Goal: Information Seeking & Learning: Learn about a topic

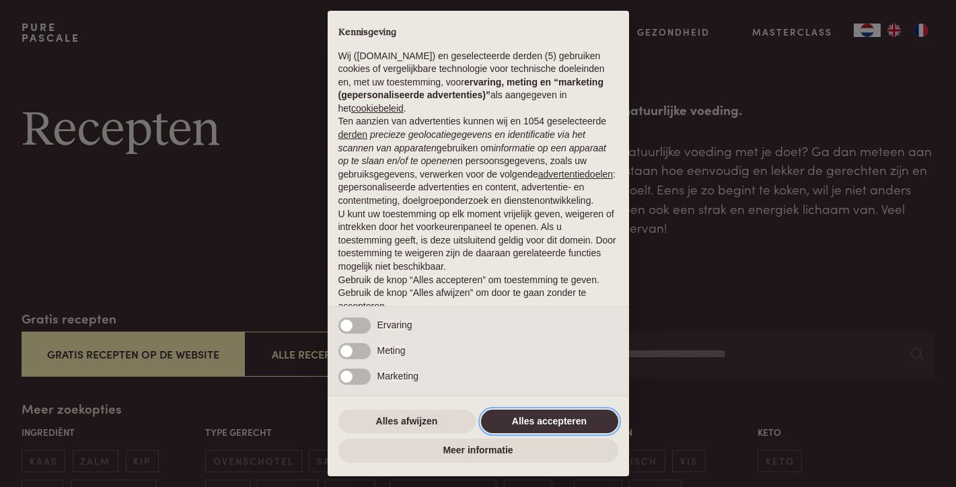
click at [528, 425] on button "Alles accepteren" at bounding box center [549, 422] width 137 height 24
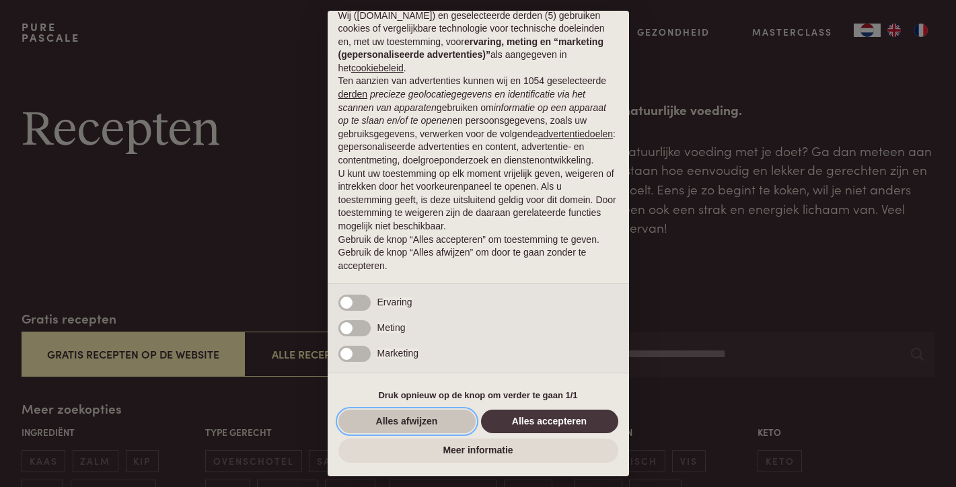
click at [396, 422] on button "Alles afwijzen" at bounding box center [406, 422] width 137 height 24
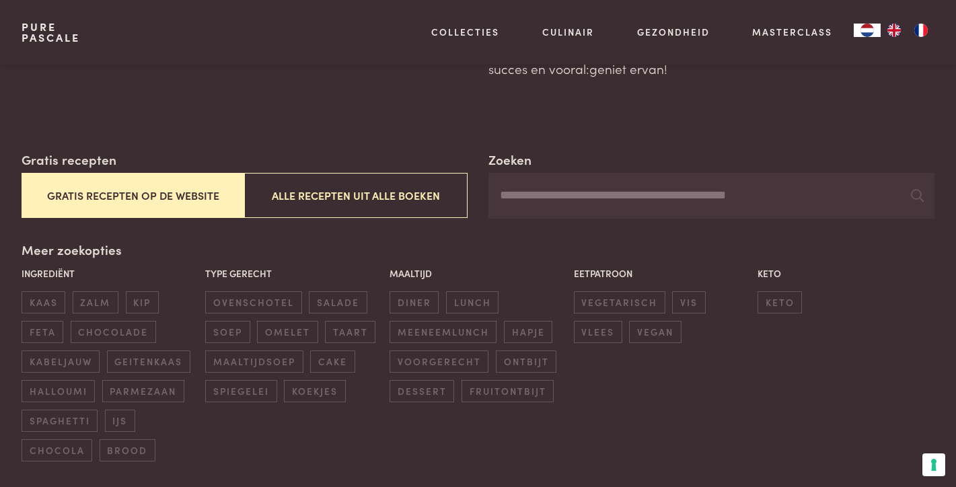
scroll to position [164, 0]
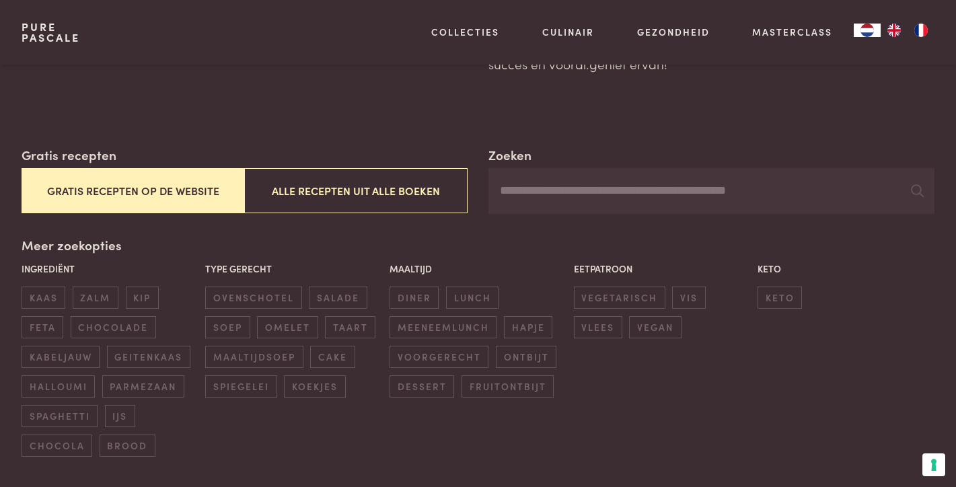
click at [127, 189] on button "Gratis recepten op de website" at bounding box center [133, 190] width 223 height 45
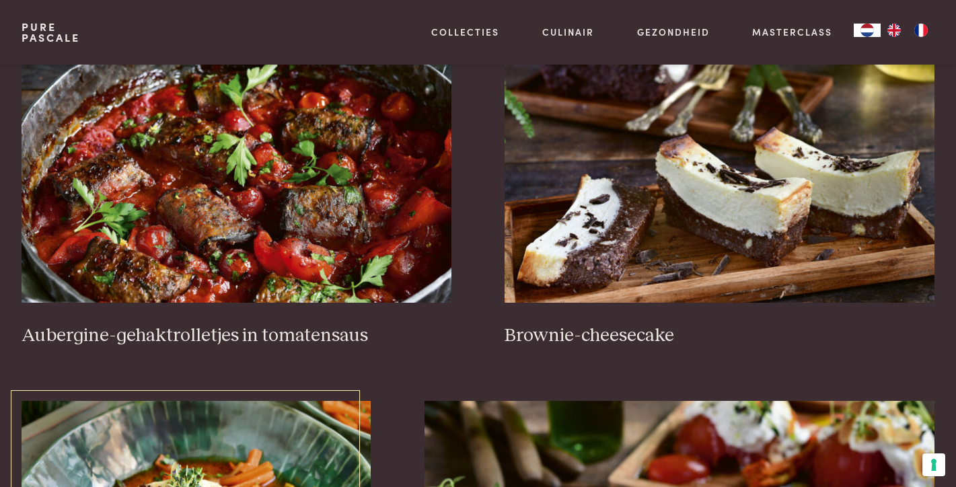
scroll to position [562, 0]
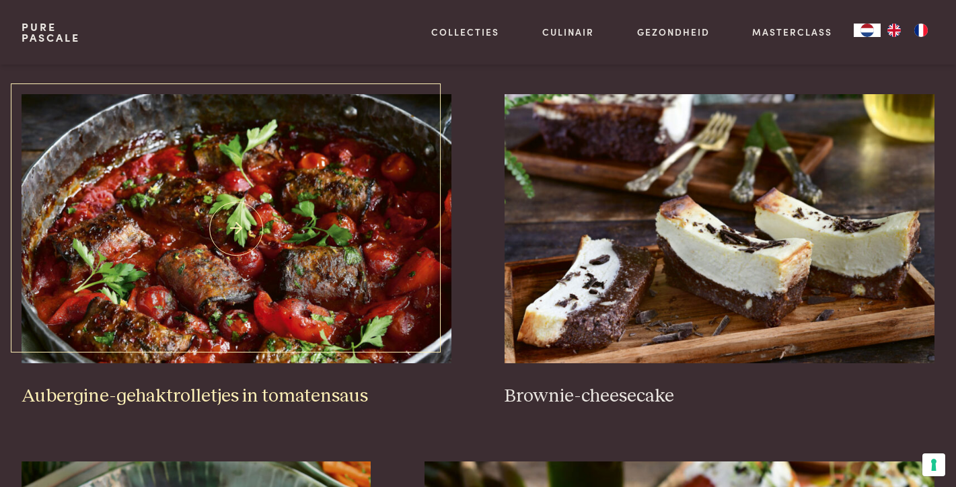
click at [276, 250] on img at bounding box center [237, 228] width 430 height 269
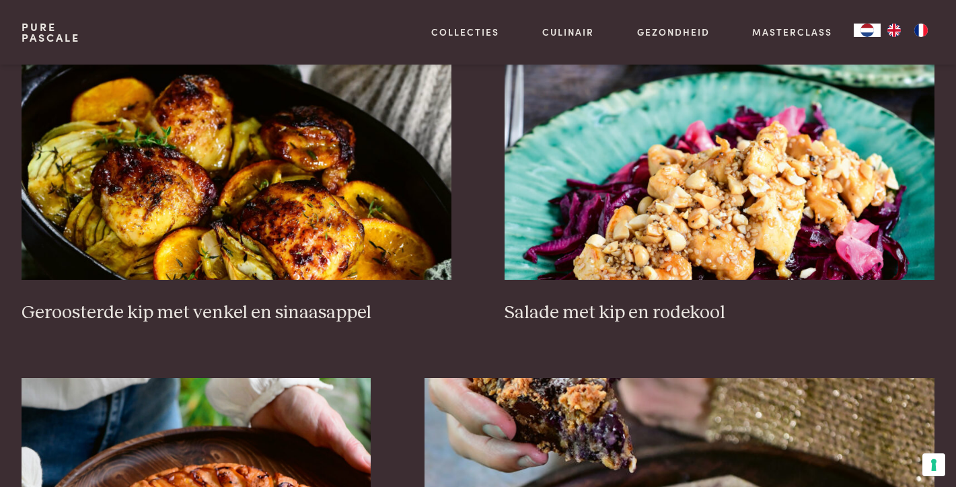
scroll to position [1778, 0]
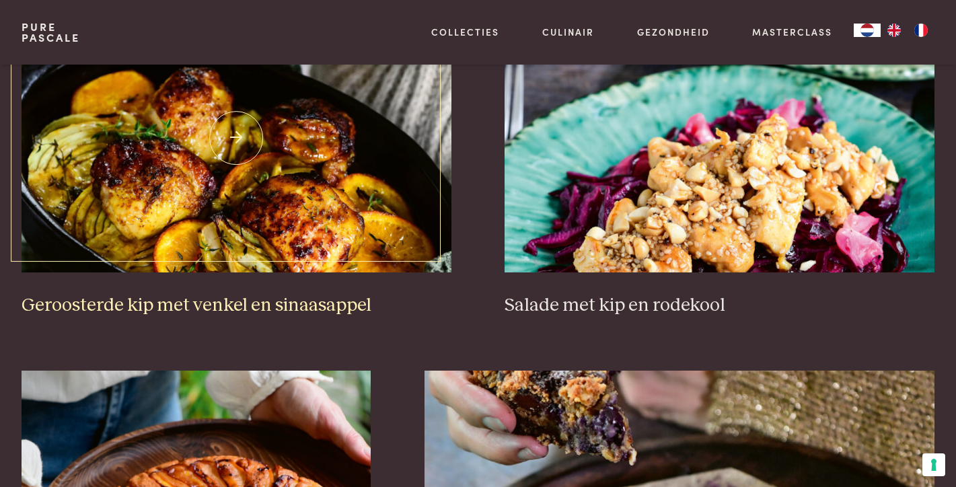
click at [242, 306] on h3 "Geroosterde kip met venkel en sinaasappel" at bounding box center [237, 306] width 430 height 24
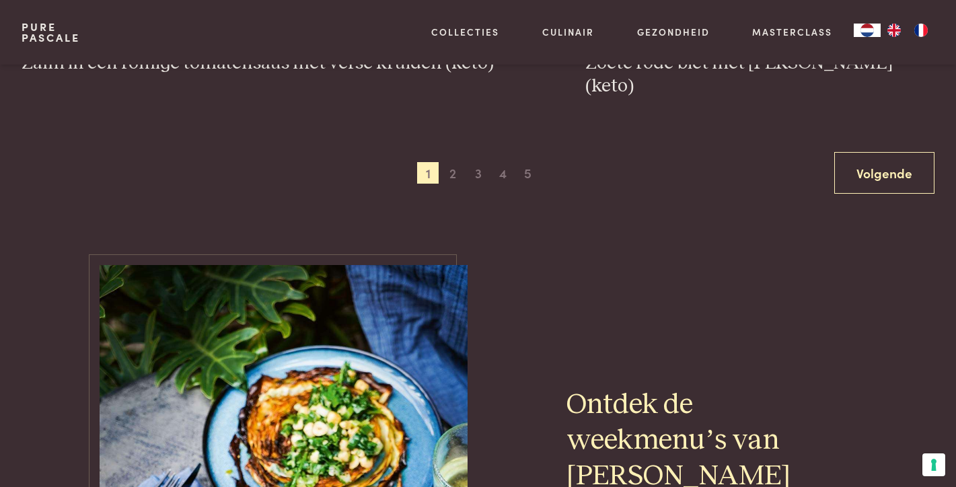
scroll to position [2766, 0]
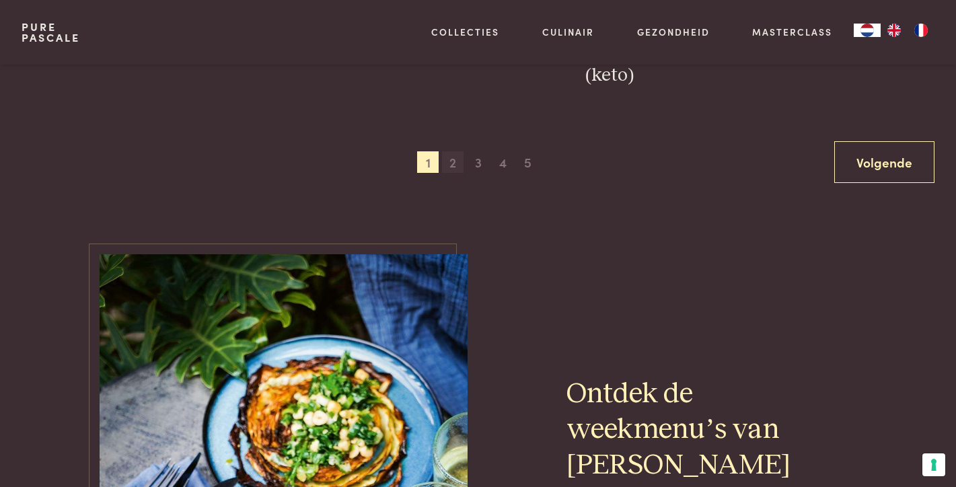
click at [452, 151] on span "2" at bounding box center [453, 162] width 22 height 22
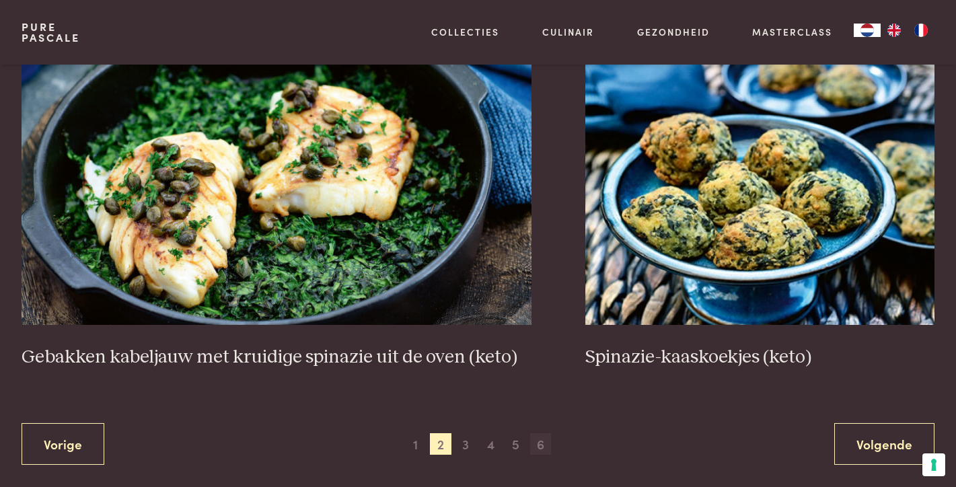
scroll to position [2484, 0]
click at [469, 437] on span "3" at bounding box center [466, 444] width 22 height 22
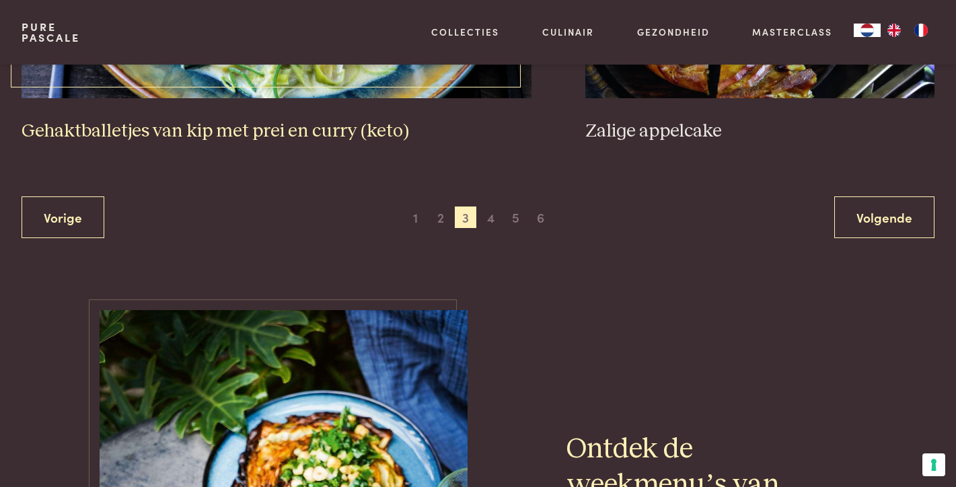
scroll to position [2790, 0]
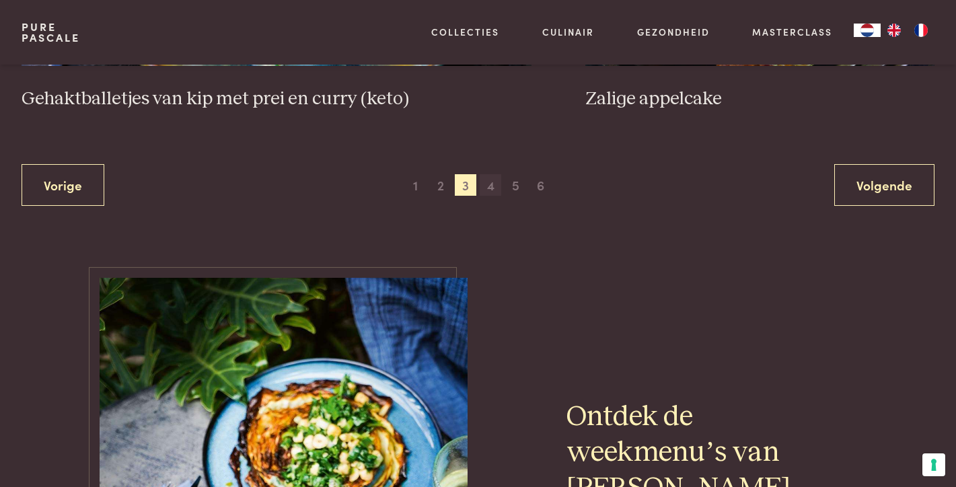
click at [493, 174] on span "4" at bounding box center [491, 185] width 22 height 22
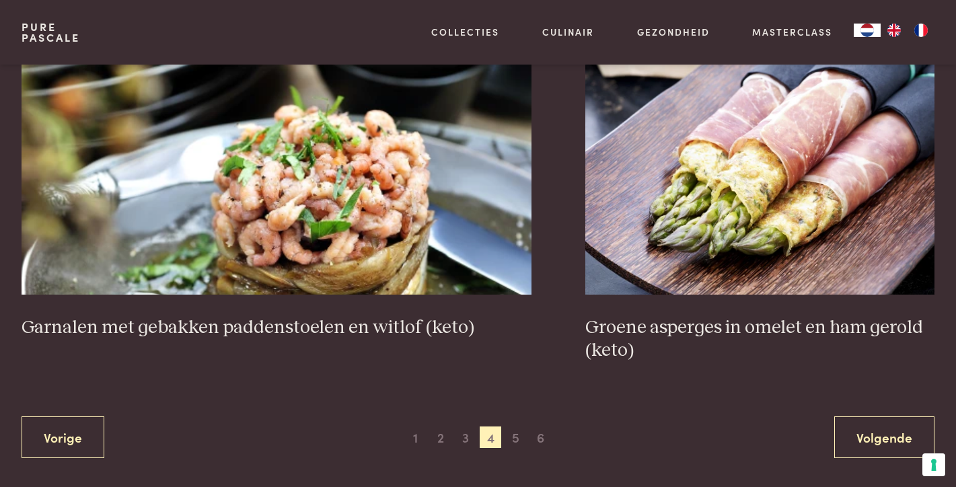
scroll to position [2492, 0]
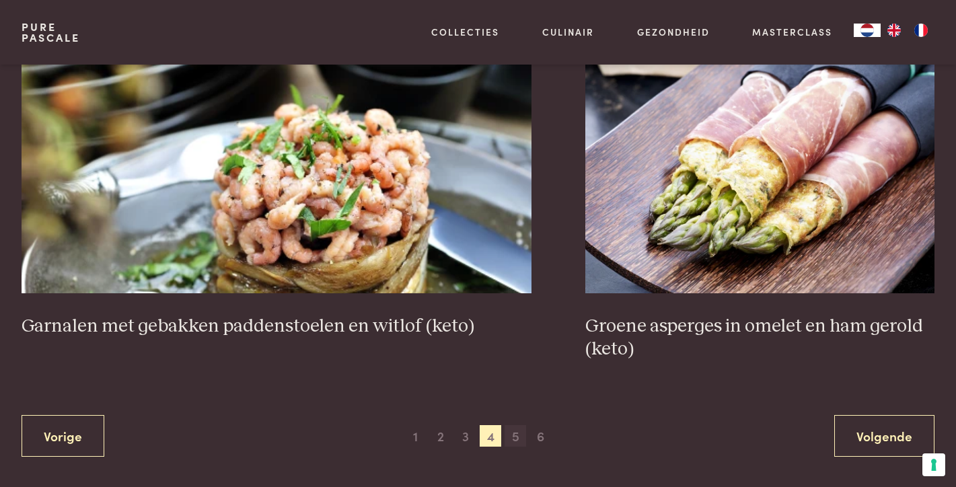
click at [512, 425] on span "5" at bounding box center [516, 436] width 22 height 22
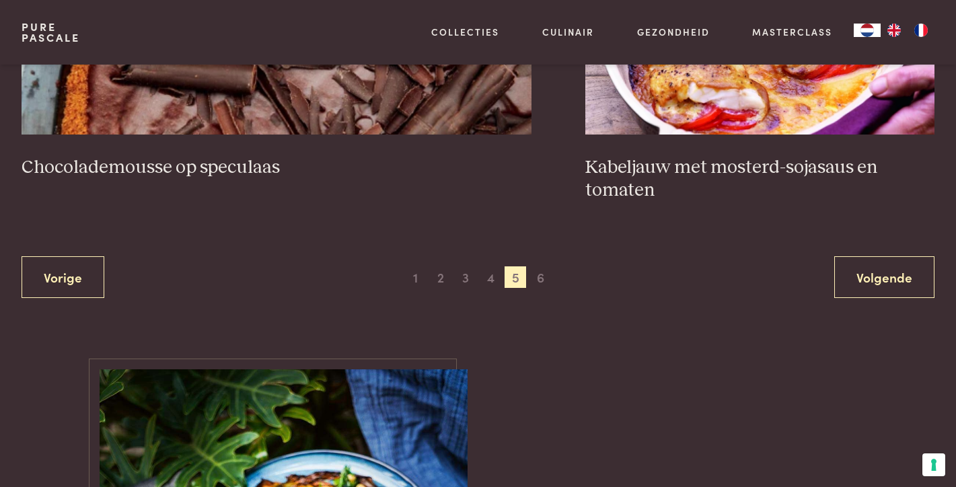
scroll to position [2659, 0]
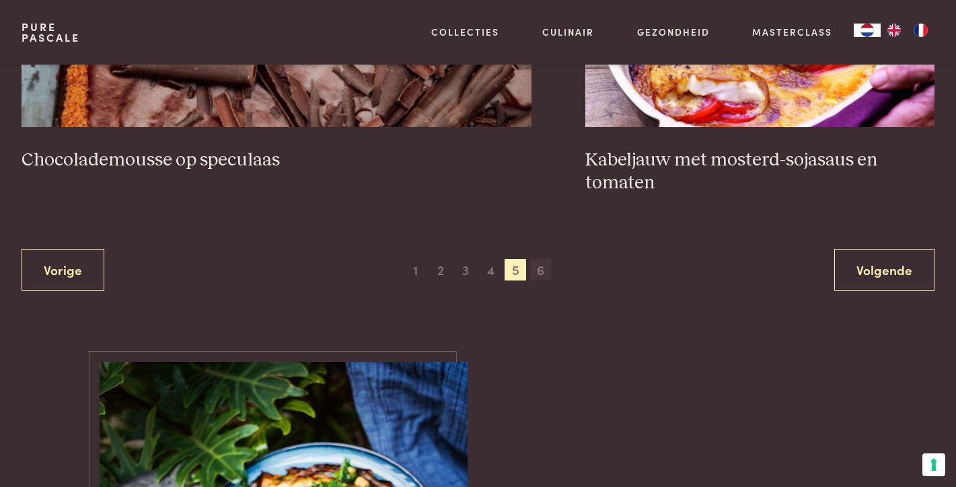
click at [541, 264] on span "6" at bounding box center [541, 270] width 22 height 22
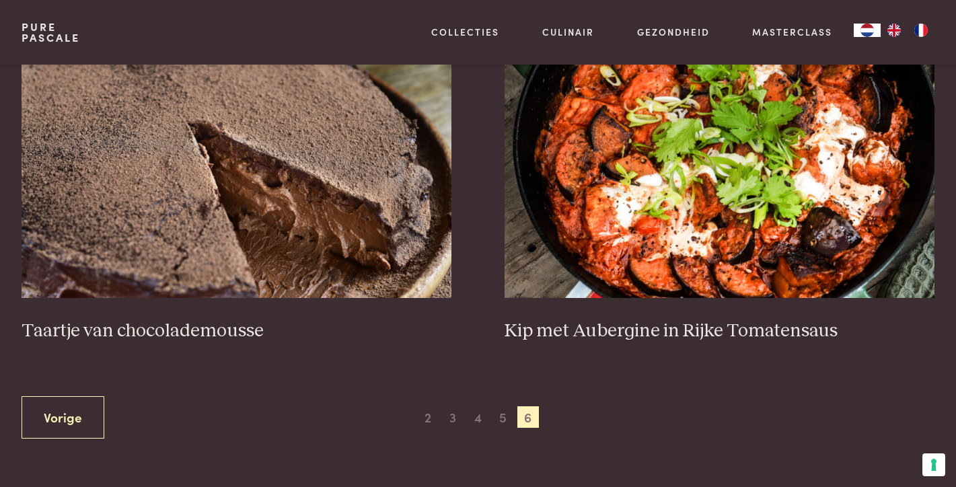
scroll to position [626, 0]
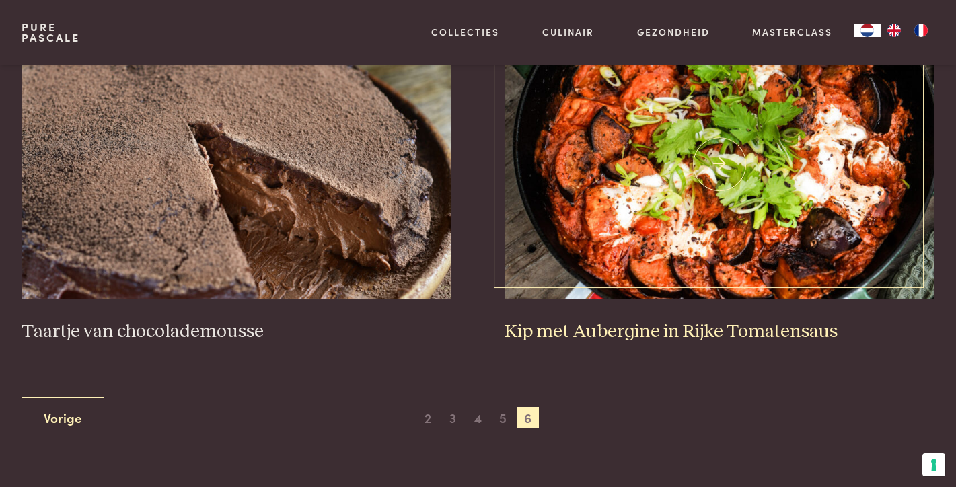
click at [640, 330] on h3 "Kip met Aubergine in Rijke Tomatensaus" at bounding box center [720, 332] width 430 height 24
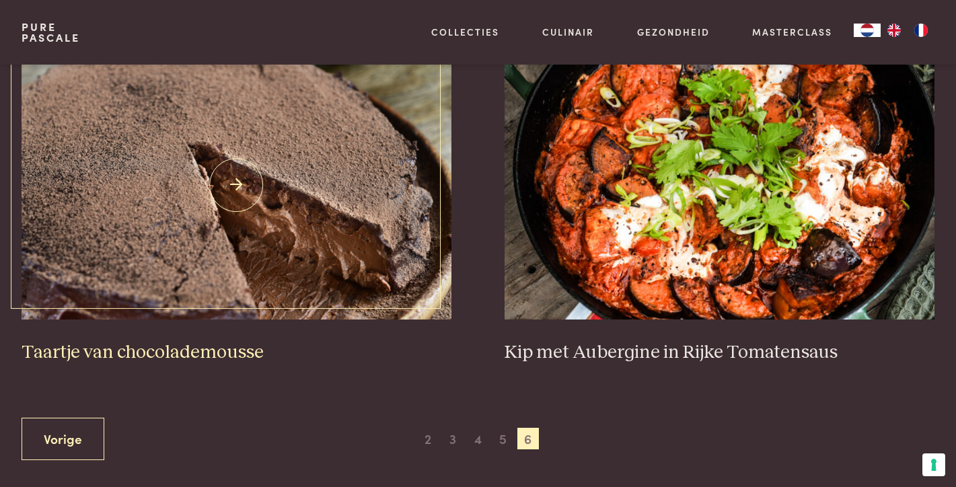
scroll to position [605, 0]
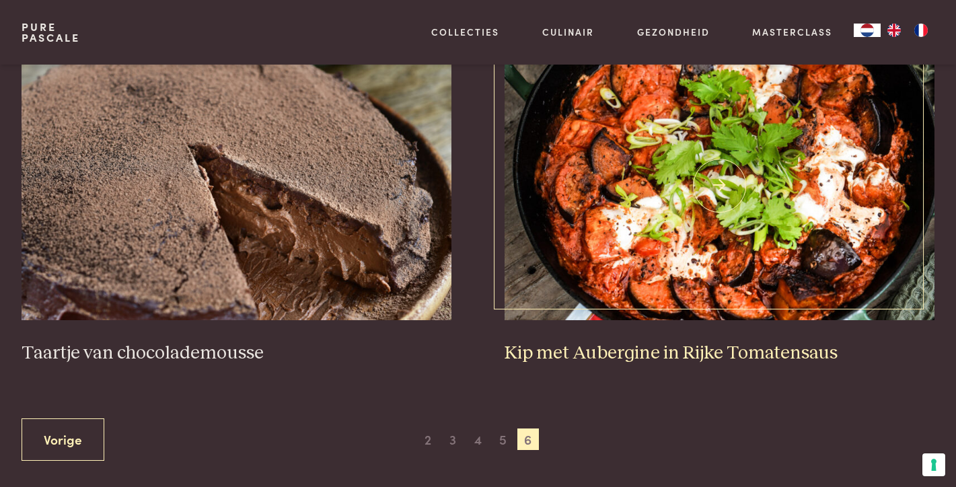
click at [664, 259] on img at bounding box center [720, 185] width 430 height 269
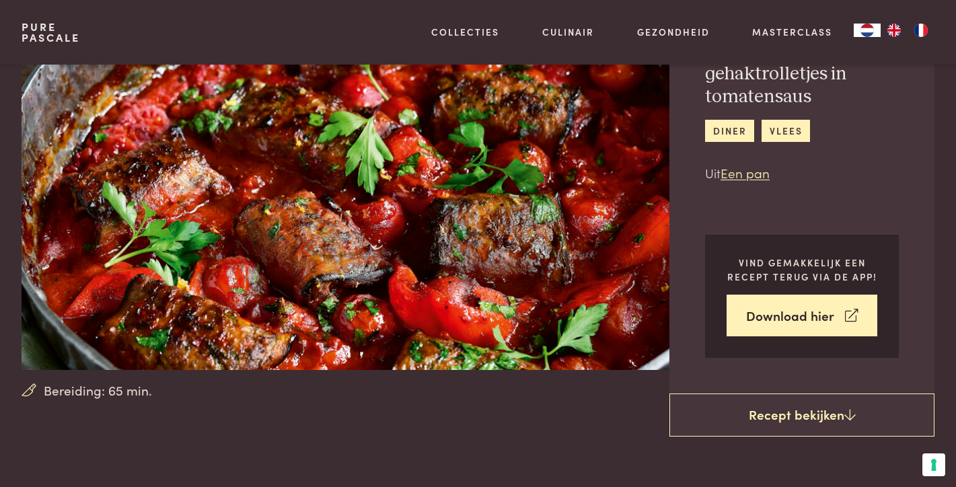
scroll to position [41, 0]
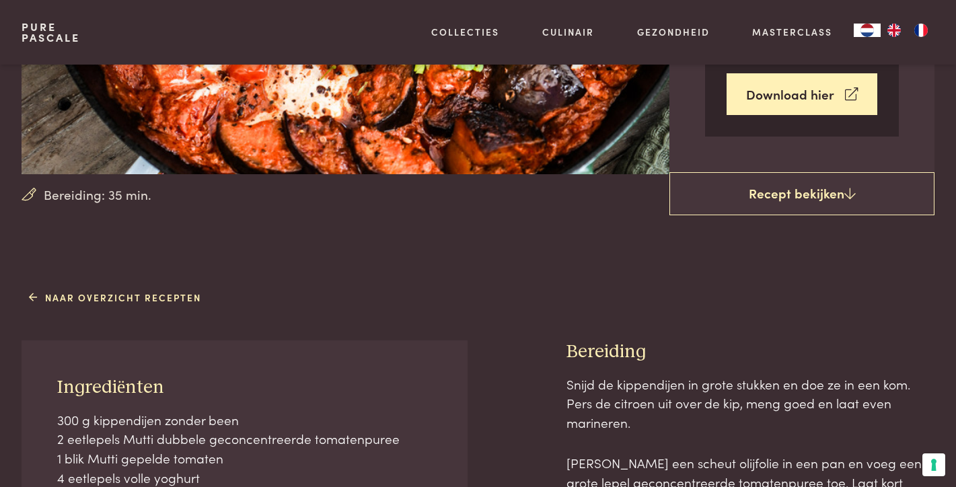
scroll to position [121, 0]
